Goal: Task Accomplishment & Management: Use online tool/utility

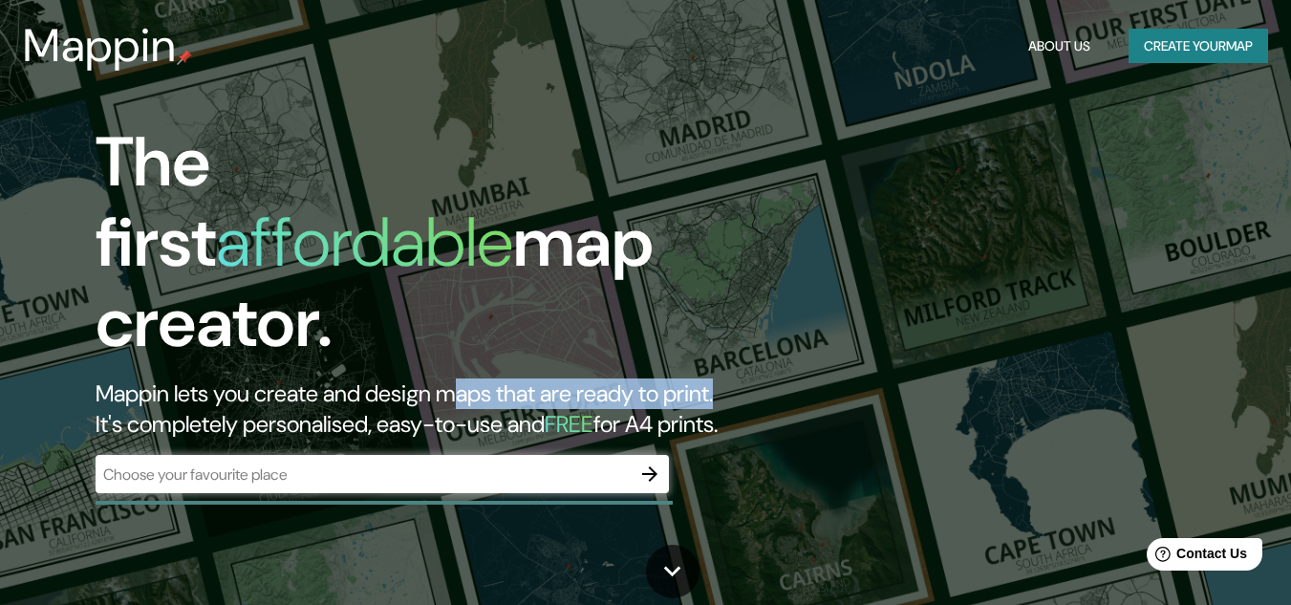
drag, startPoint x: 482, startPoint y: 347, endPoint x: 475, endPoint y: 308, distance: 39.7
click at [475, 378] on h2 "Mappin lets you create and design maps that are ready to print. It's completely…" at bounding box center [419, 408] width 646 height 61
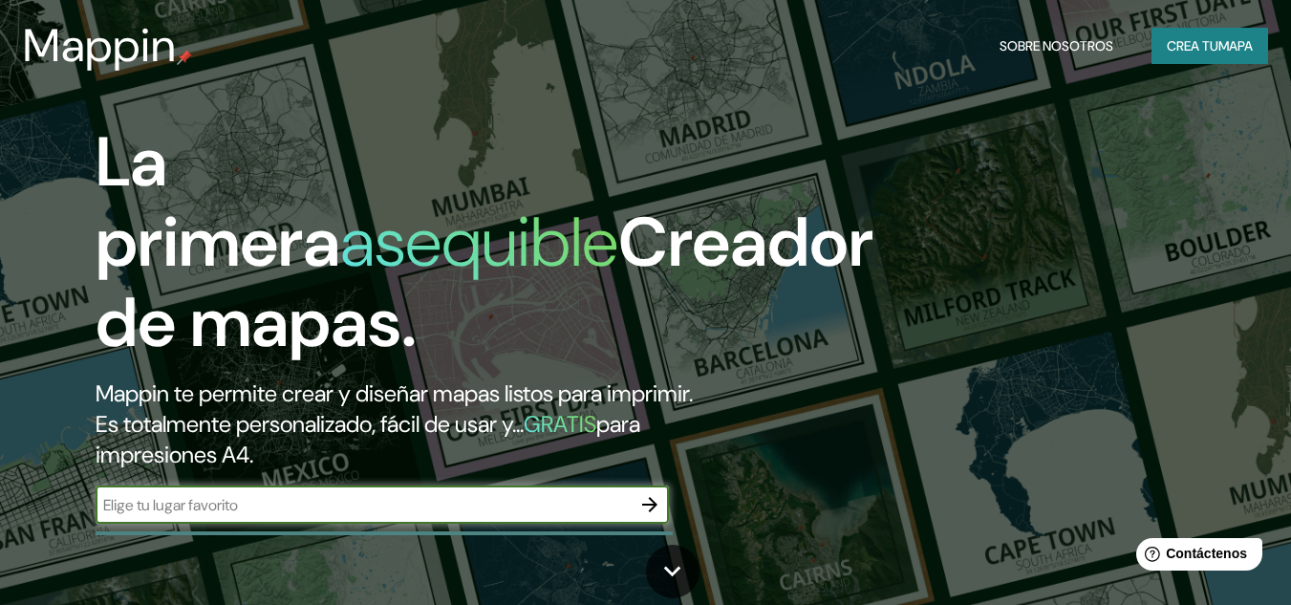
click at [513, 509] on input "text" at bounding box center [363, 505] width 535 height 22
click at [470, 499] on input "text" at bounding box center [363, 505] width 535 height 22
type input "desde la [GEOGRAPHIC_DATA] hasta [GEOGRAPHIC_DATA]"
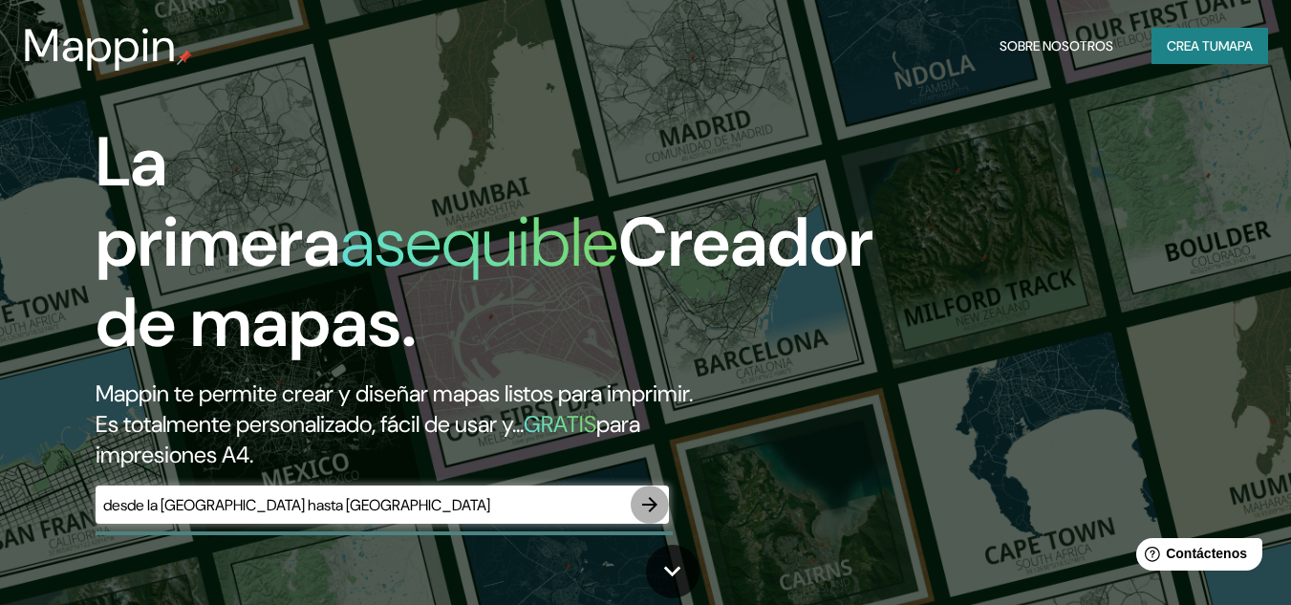
click at [647, 503] on icon "button" at bounding box center [649, 504] width 23 height 23
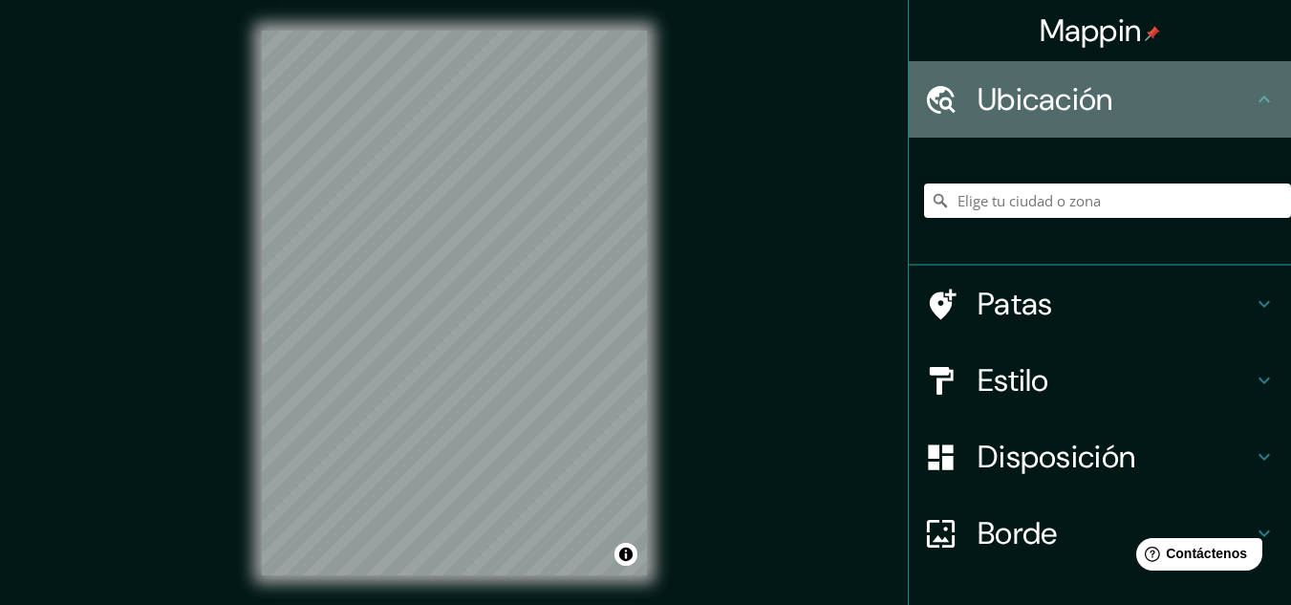
click at [1021, 76] on div "Ubicación" at bounding box center [1100, 99] width 382 height 76
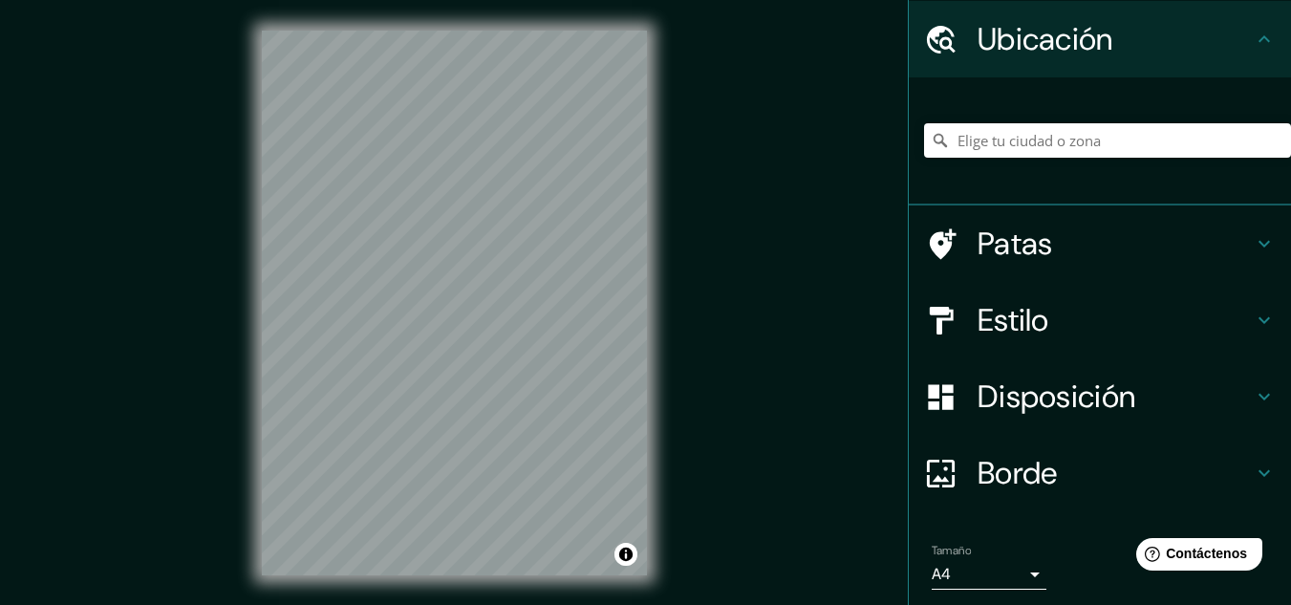
scroll to position [127, 0]
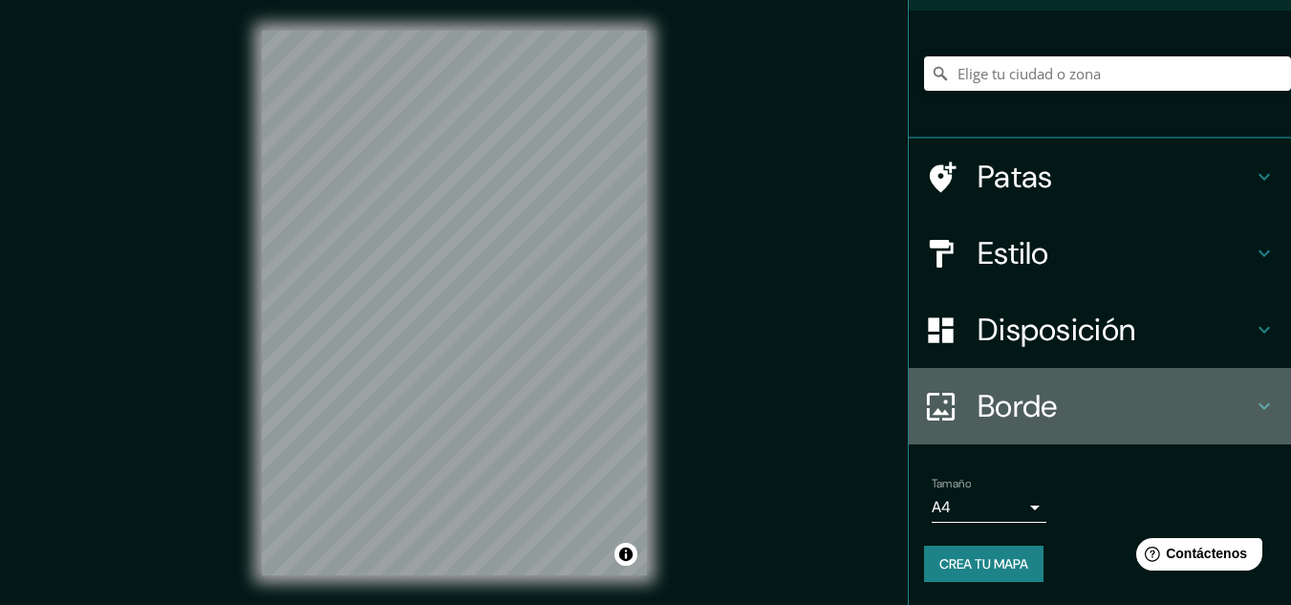
click at [977, 393] on font "Borde" at bounding box center [1017, 406] width 80 height 40
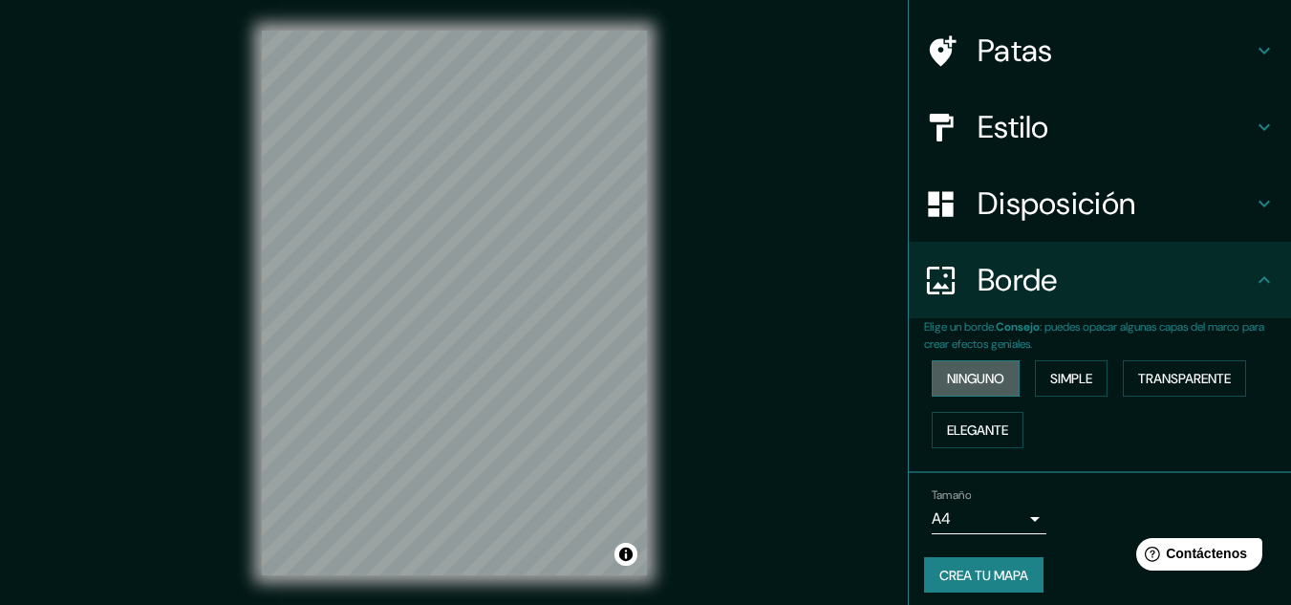
click at [980, 380] on font "Ninguno" at bounding box center [975, 378] width 57 height 17
click at [1035, 385] on button "Simple" at bounding box center [1071, 378] width 73 height 36
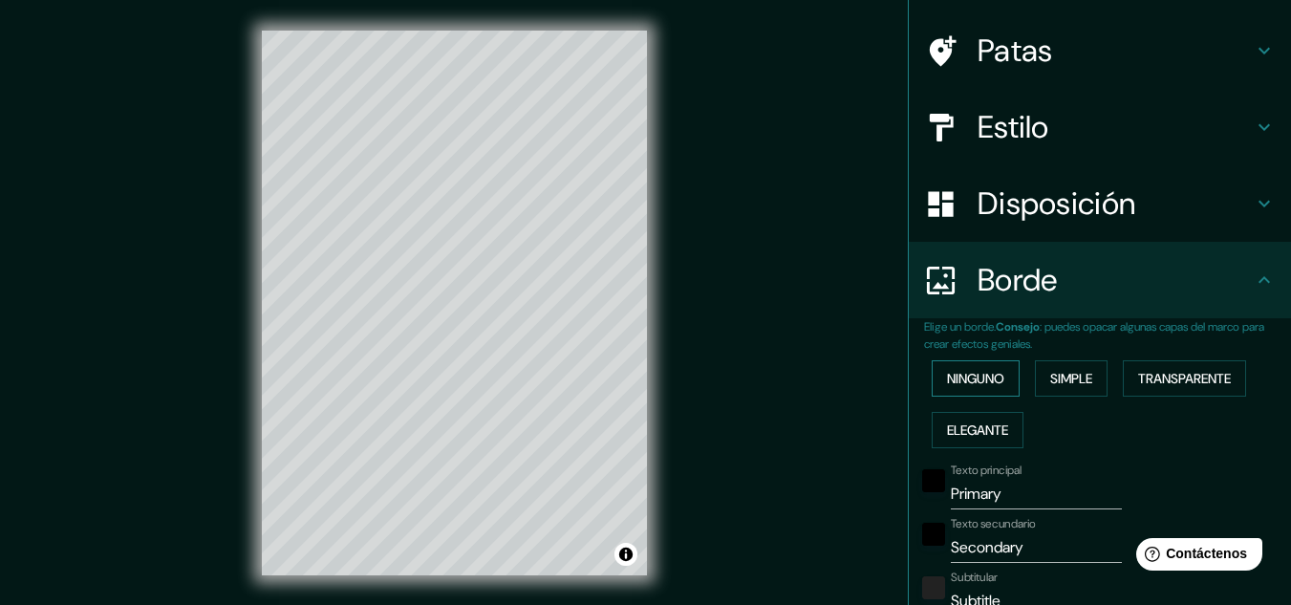
click at [950, 370] on font "Ninguno" at bounding box center [975, 378] width 57 height 17
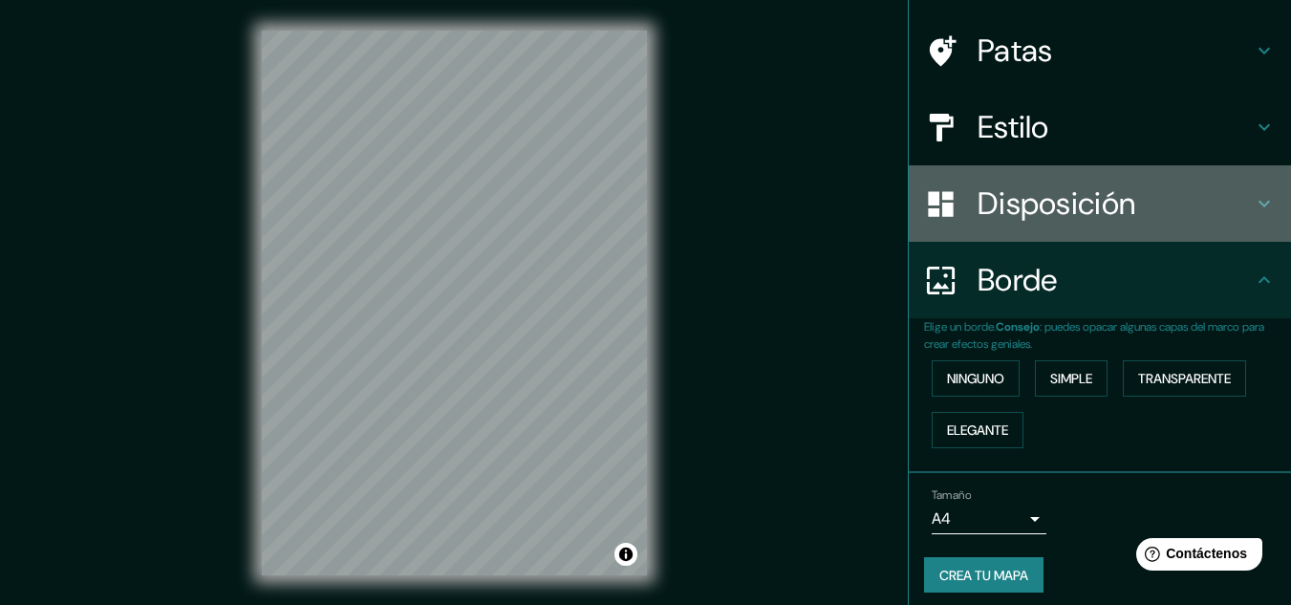
click at [951, 178] on div "Disposición" at bounding box center [1100, 203] width 382 height 76
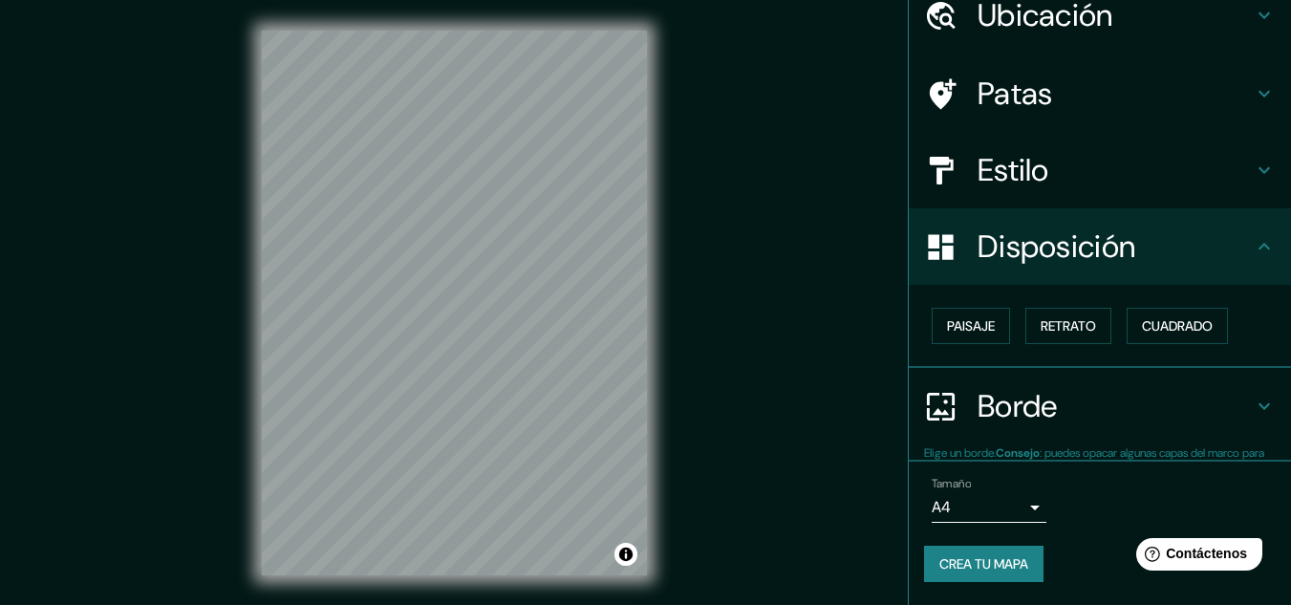
scroll to position [84, 0]
click at [945, 154] on div at bounding box center [951, 170] width 54 height 33
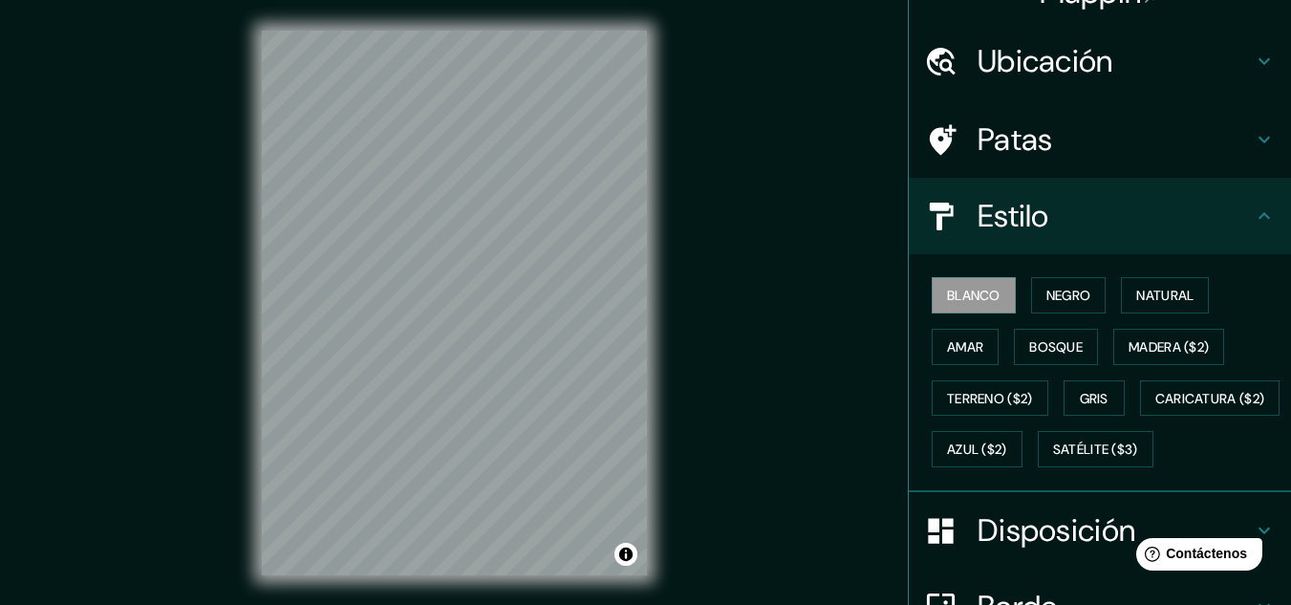
scroll to position [0, 0]
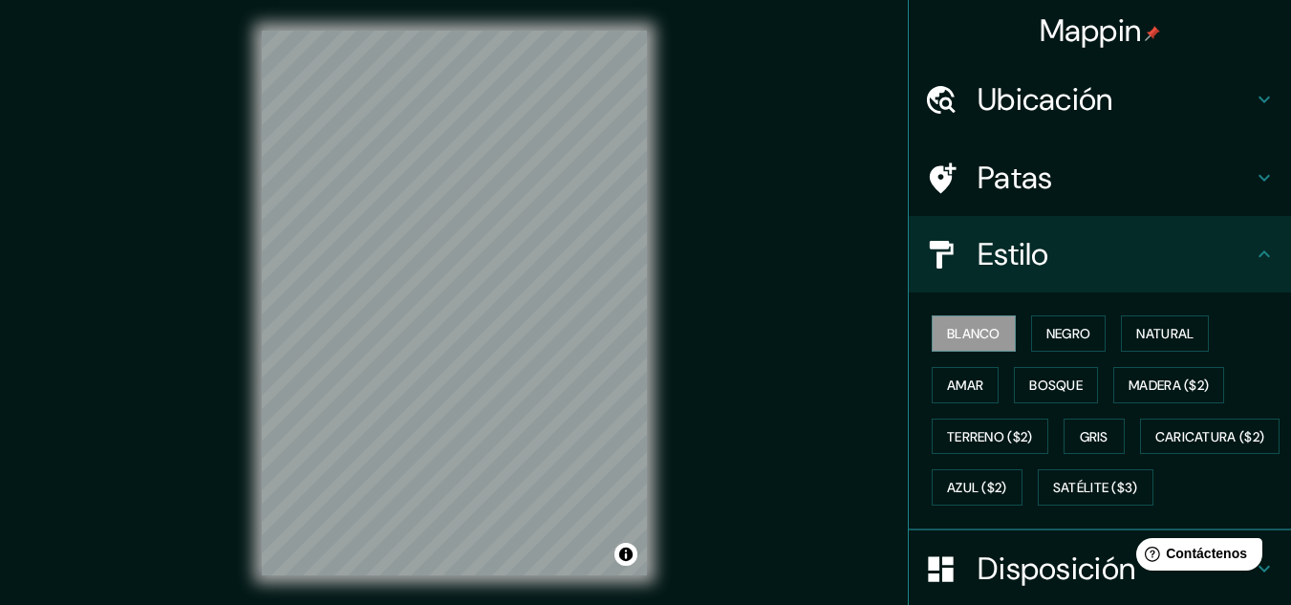
click at [1029, 165] on font "Patas" at bounding box center [1014, 178] width 75 height 40
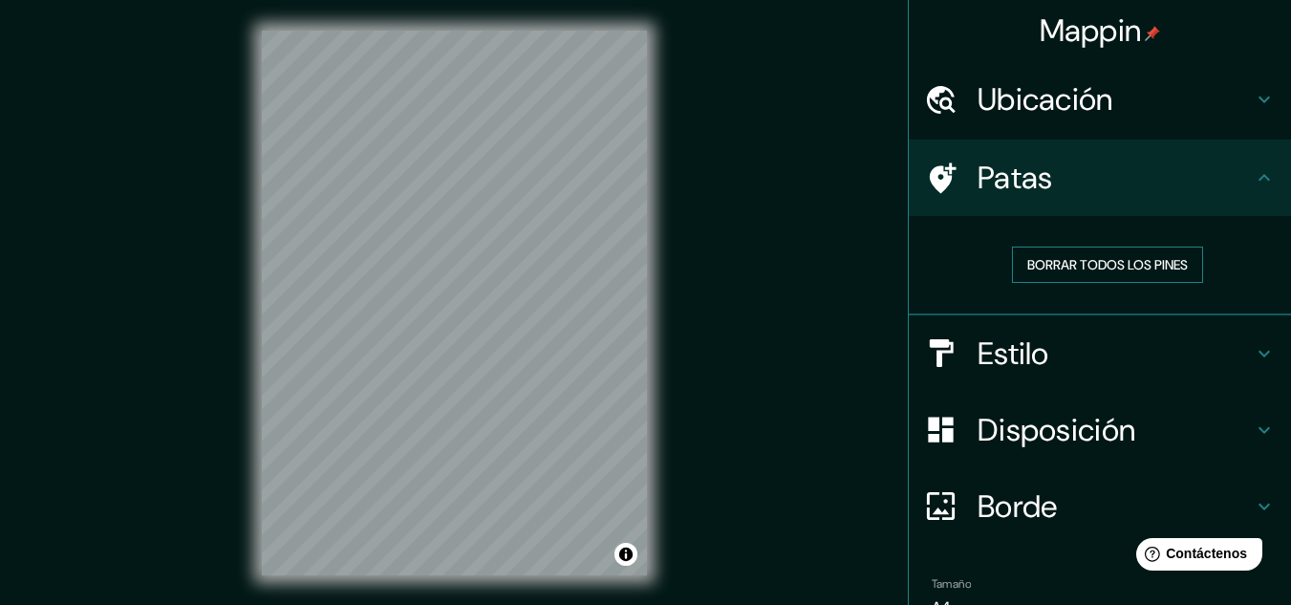
click at [1117, 266] on font "Borrar todos los pines" at bounding box center [1107, 264] width 161 height 17
click at [1093, 260] on font "Borrar todos los pines" at bounding box center [1107, 264] width 161 height 17
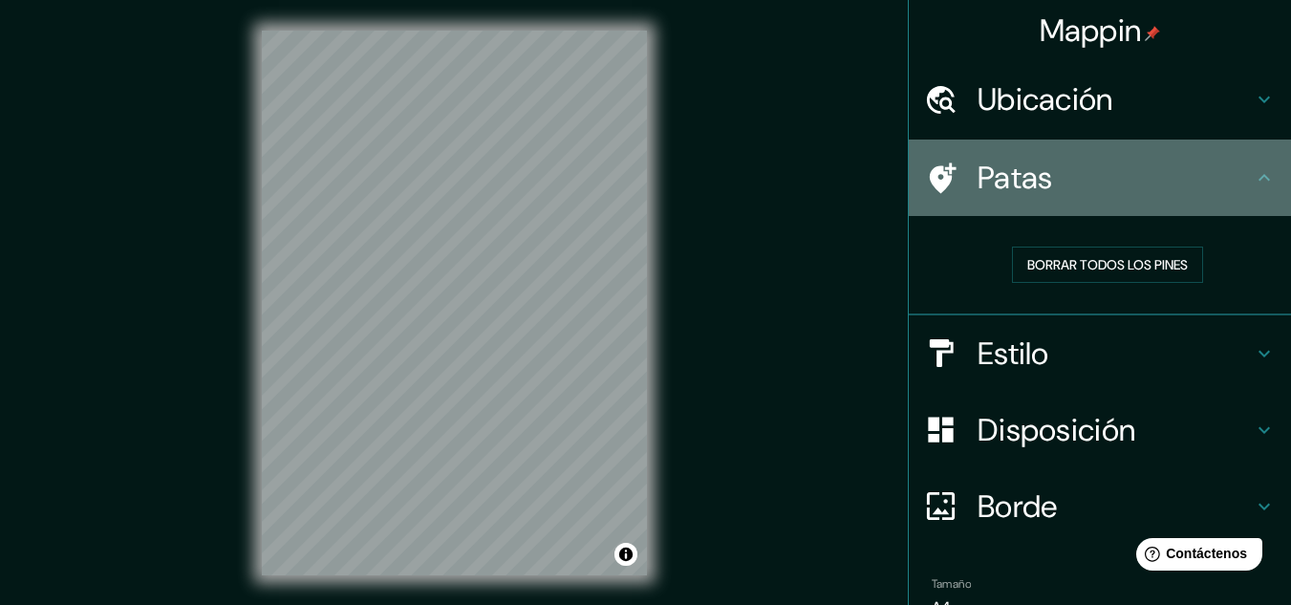
click at [1109, 208] on div "Patas" at bounding box center [1100, 177] width 382 height 76
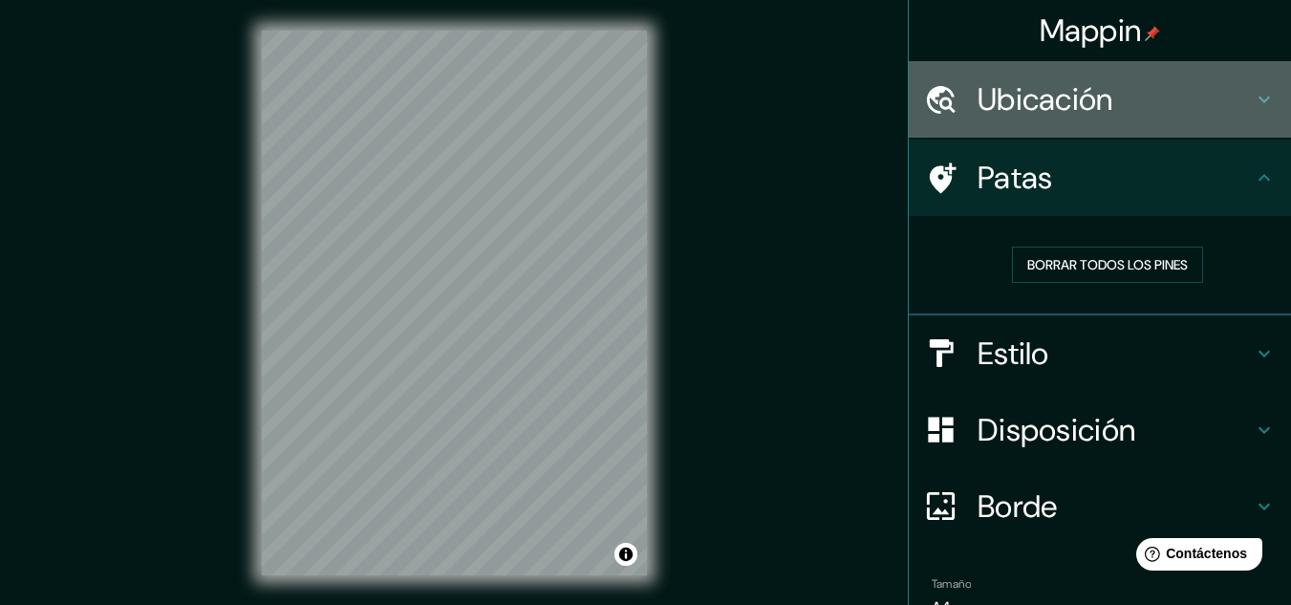
click at [1058, 80] on font "Ubicación" at bounding box center [1045, 99] width 136 height 40
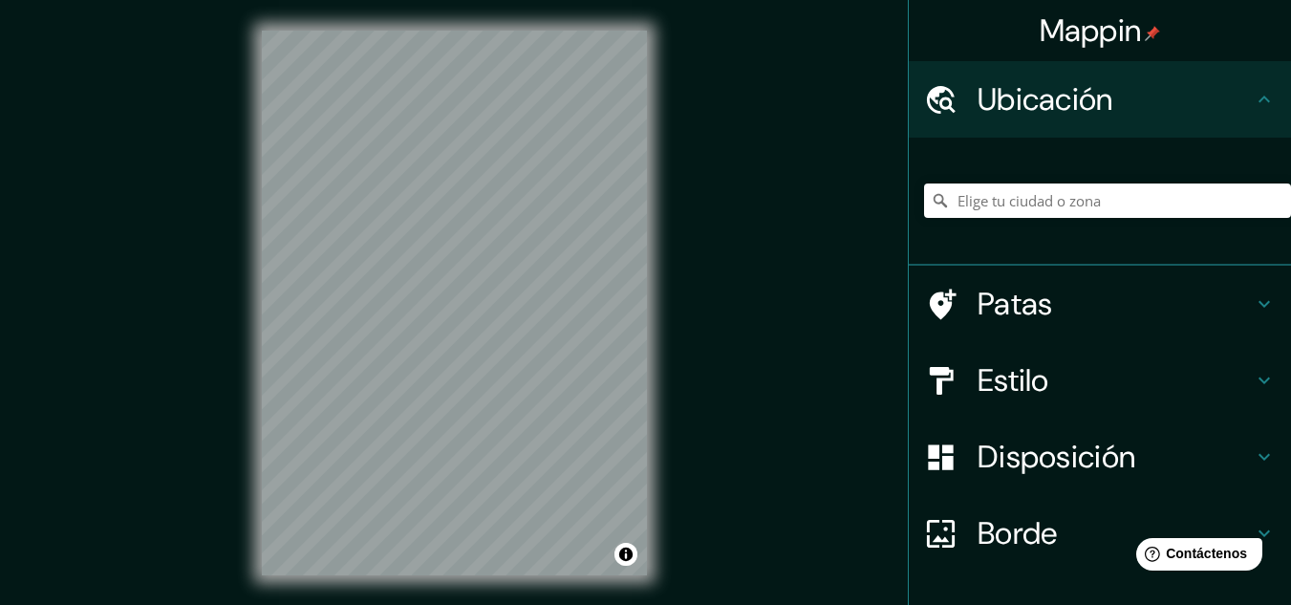
click at [1107, 312] on h4 "Patas" at bounding box center [1114, 304] width 275 height 38
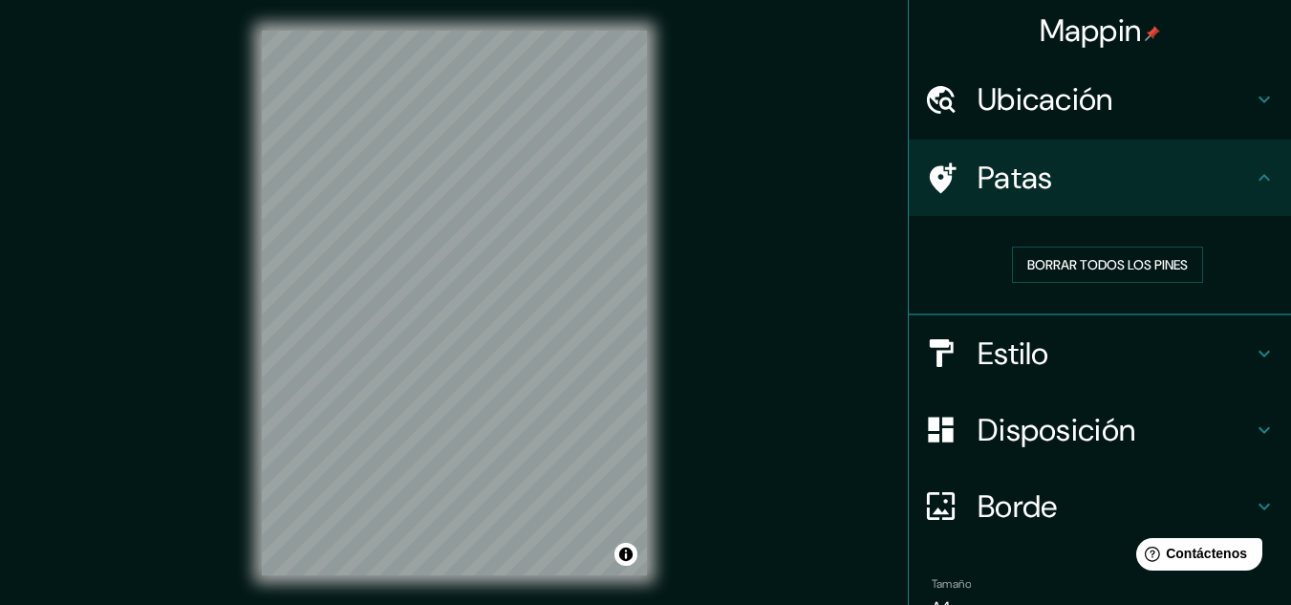
click at [1258, 176] on icon at bounding box center [1263, 177] width 11 height 7
